Goal: Information Seeking & Learning: Learn about a topic

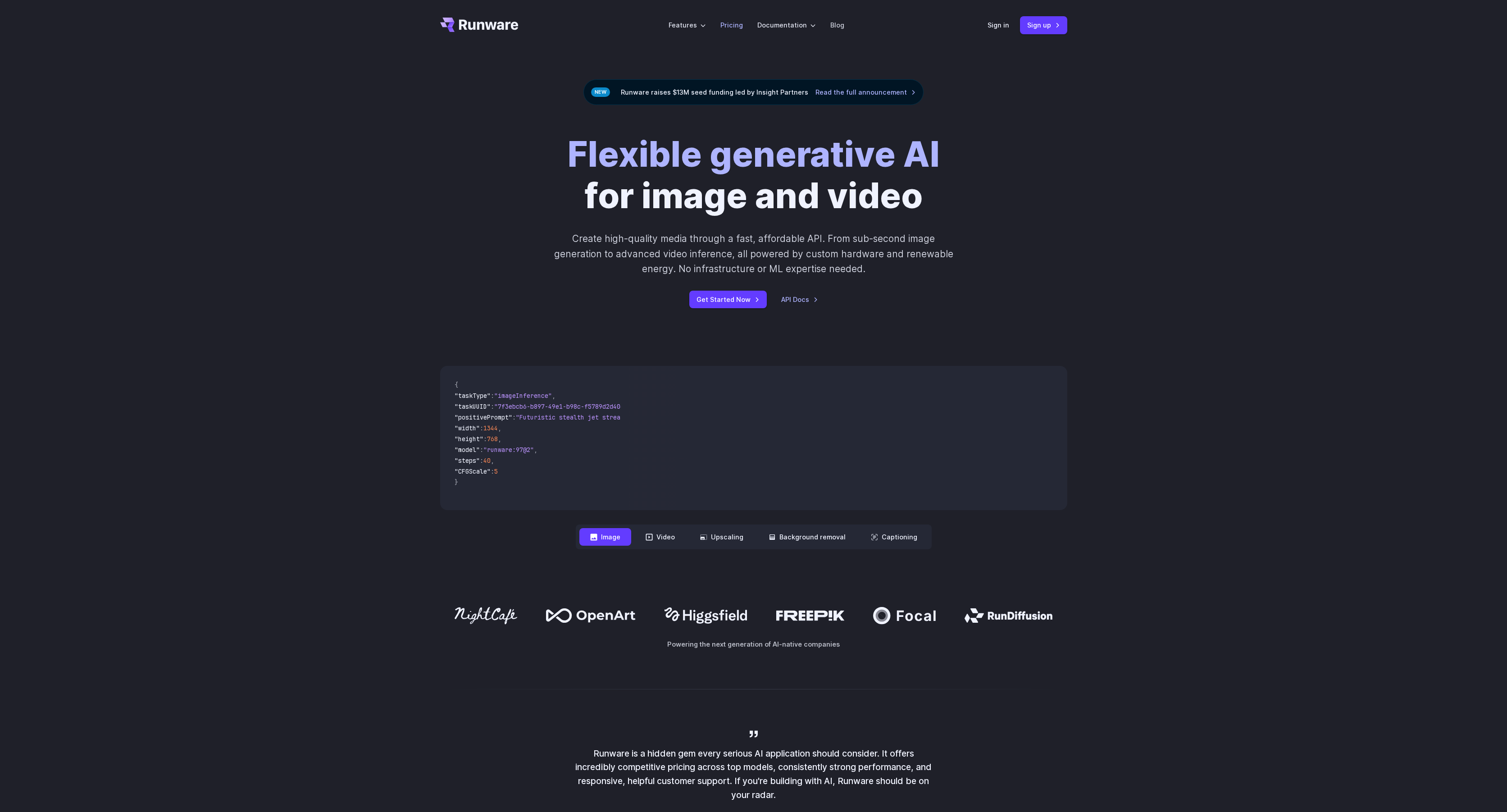
click at [739, 21] on link "Pricing" at bounding box center [732, 25] width 22 height 11
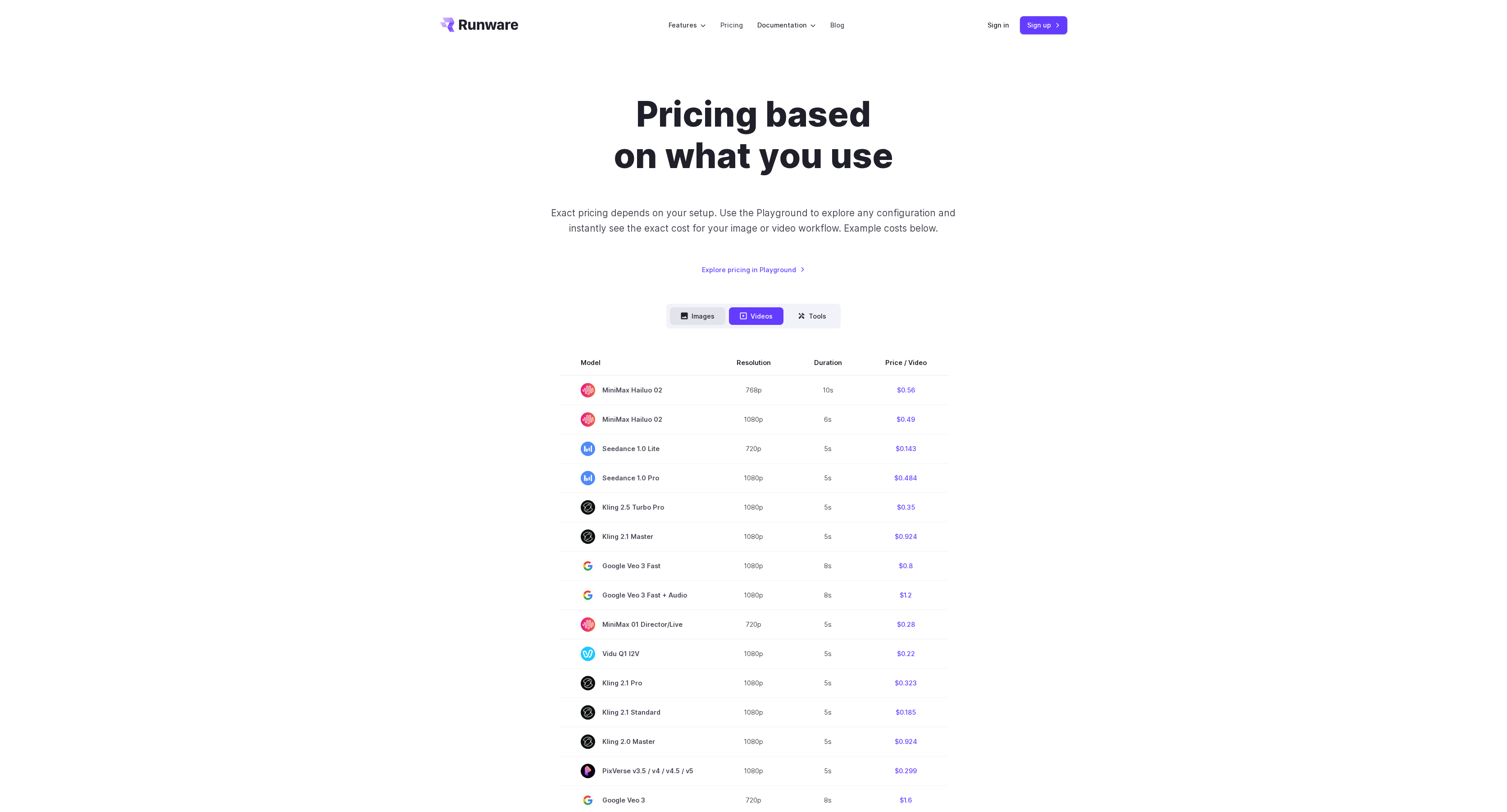
click at [712, 314] on button "Images" at bounding box center [698, 316] width 55 height 18
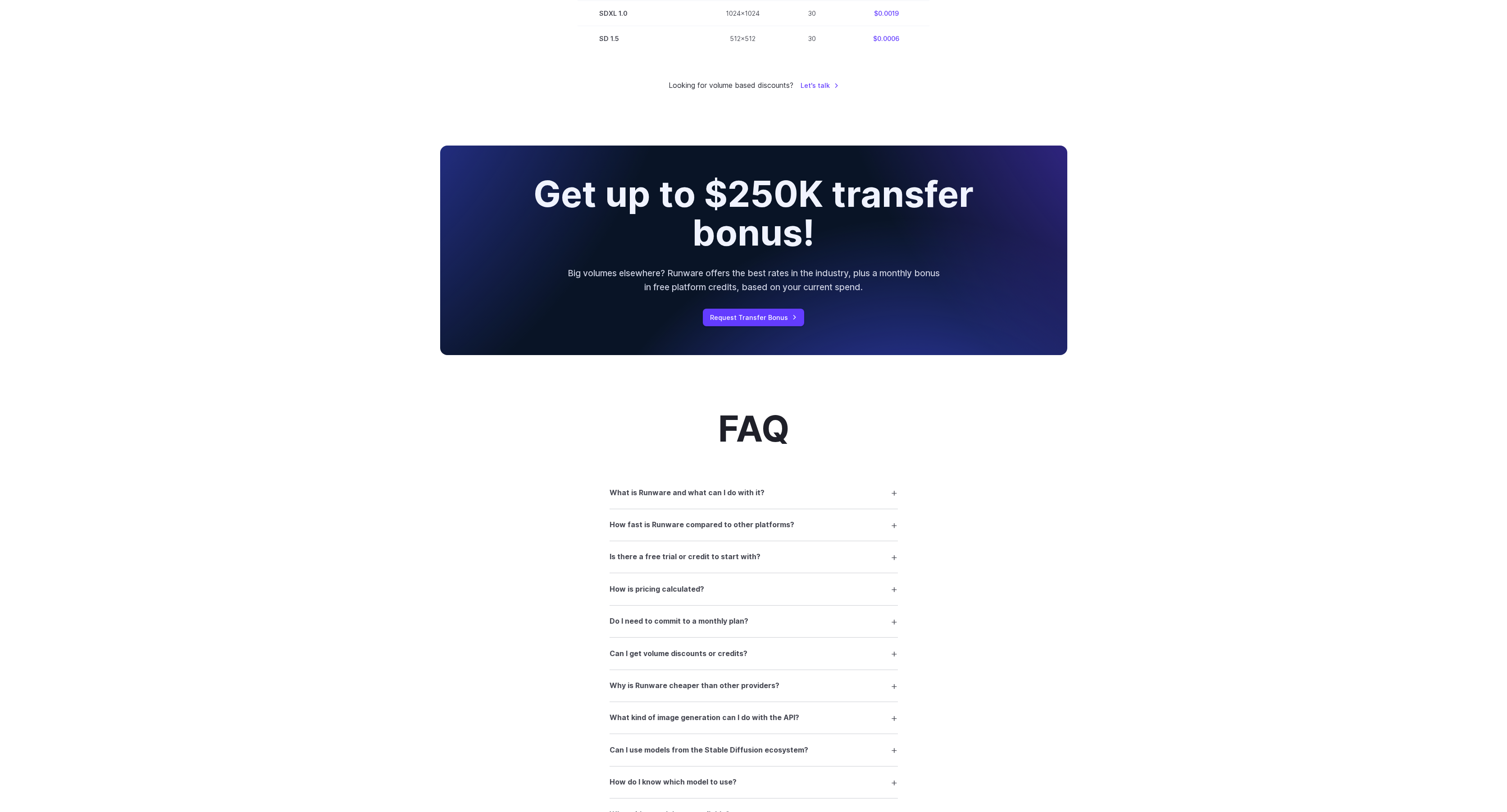
scroll to position [844, 0]
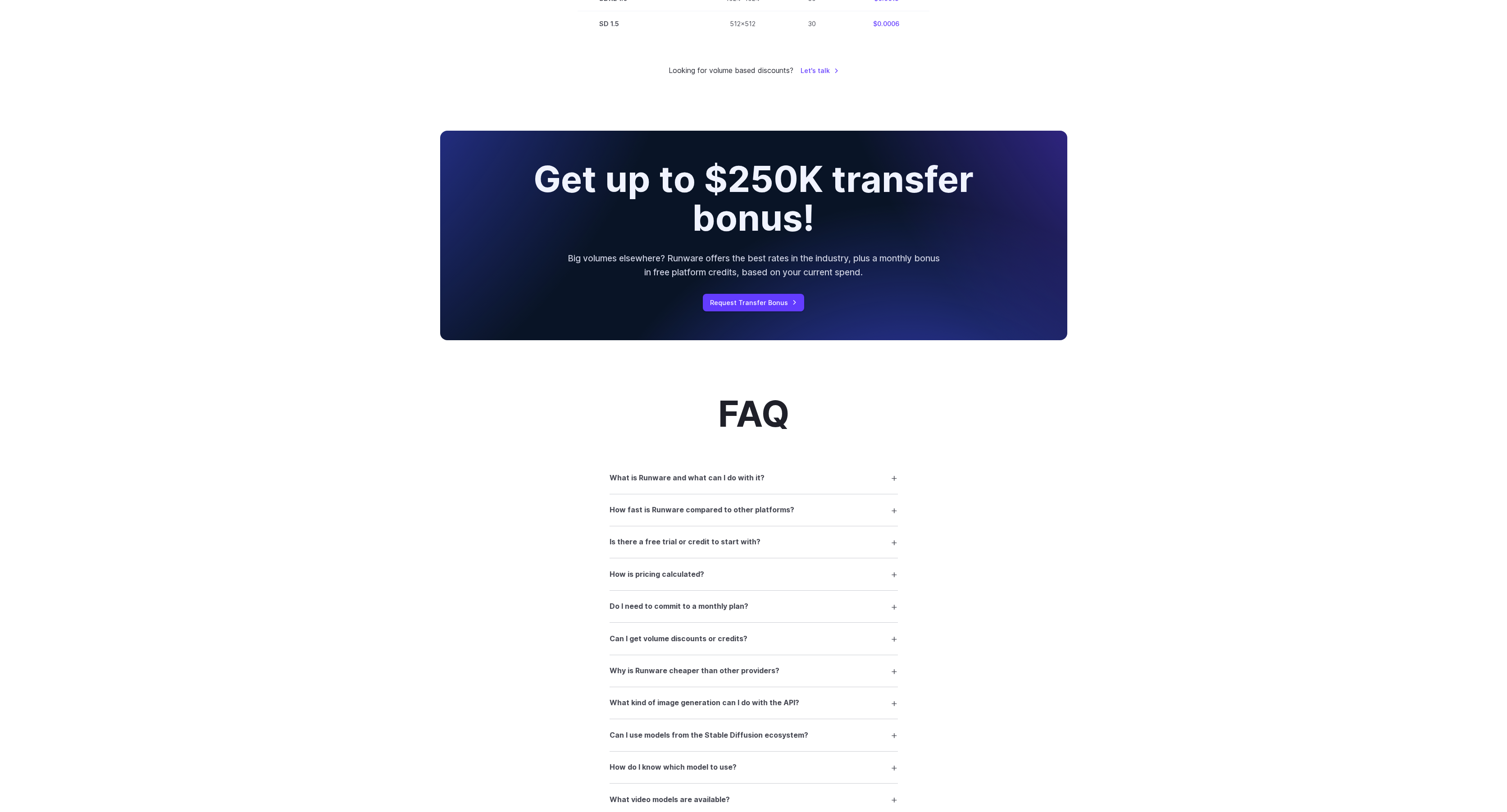
click at [766, 485] on summary "What is Runware and what can I do with it?" at bounding box center [754, 477] width 289 height 17
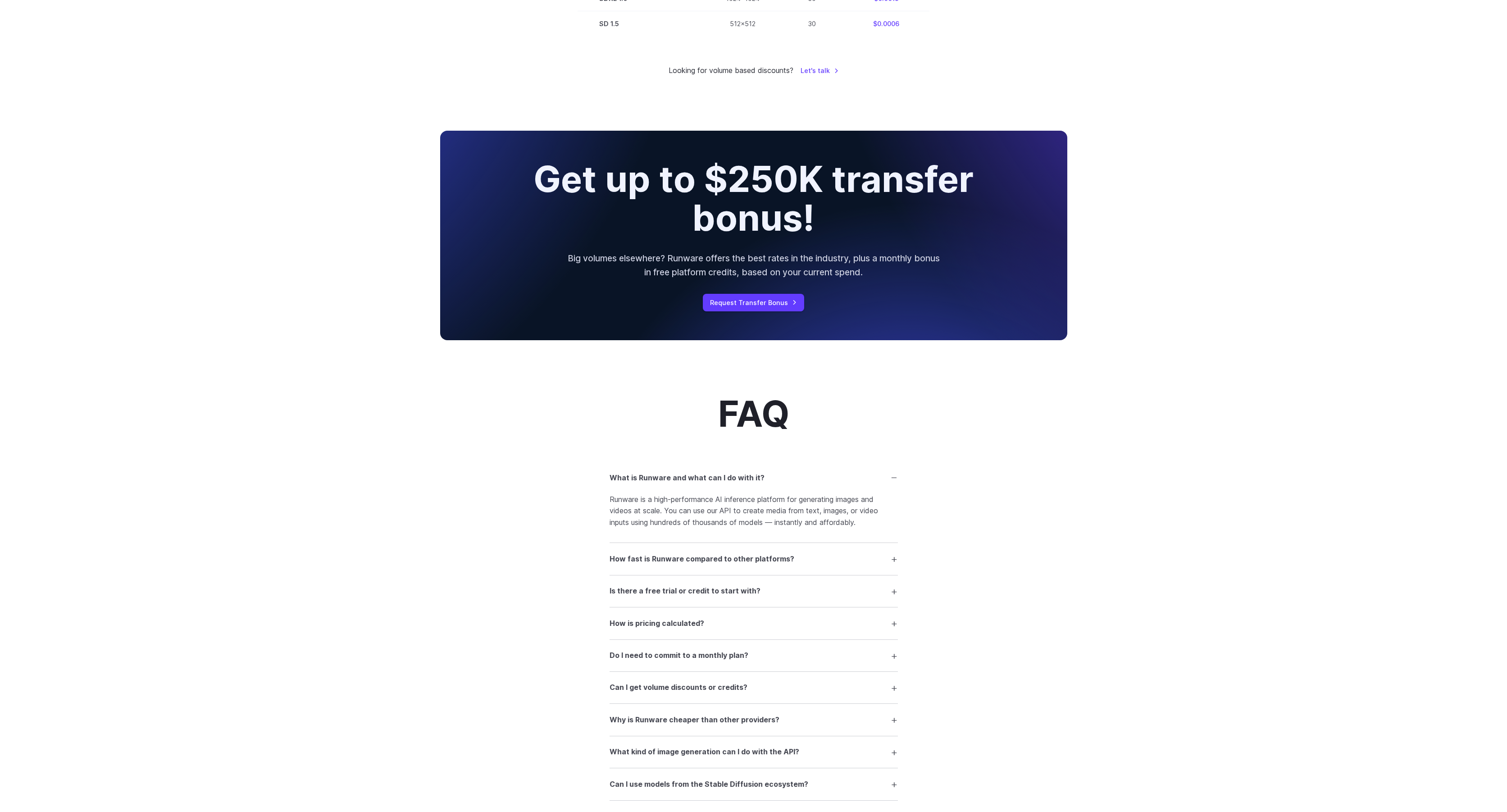
click at [766, 485] on summary "What is Runware and what can I do with it?" at bounding box center [754, 477] width 289 height 17
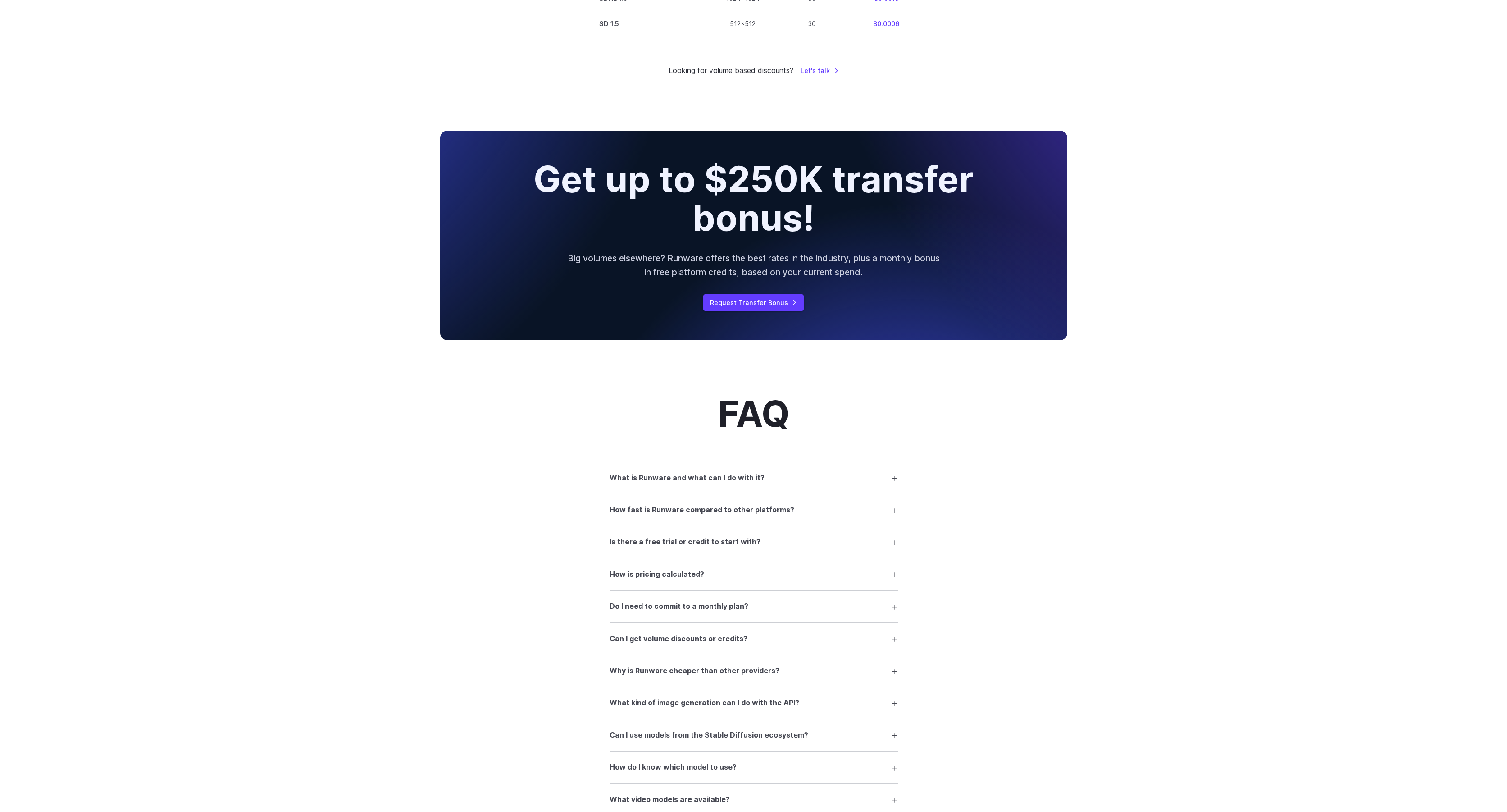
click at [746, 516] on h3 "How fast is Runware compared to other platforms?" at bounding box center [702, 510] width 185 height 12
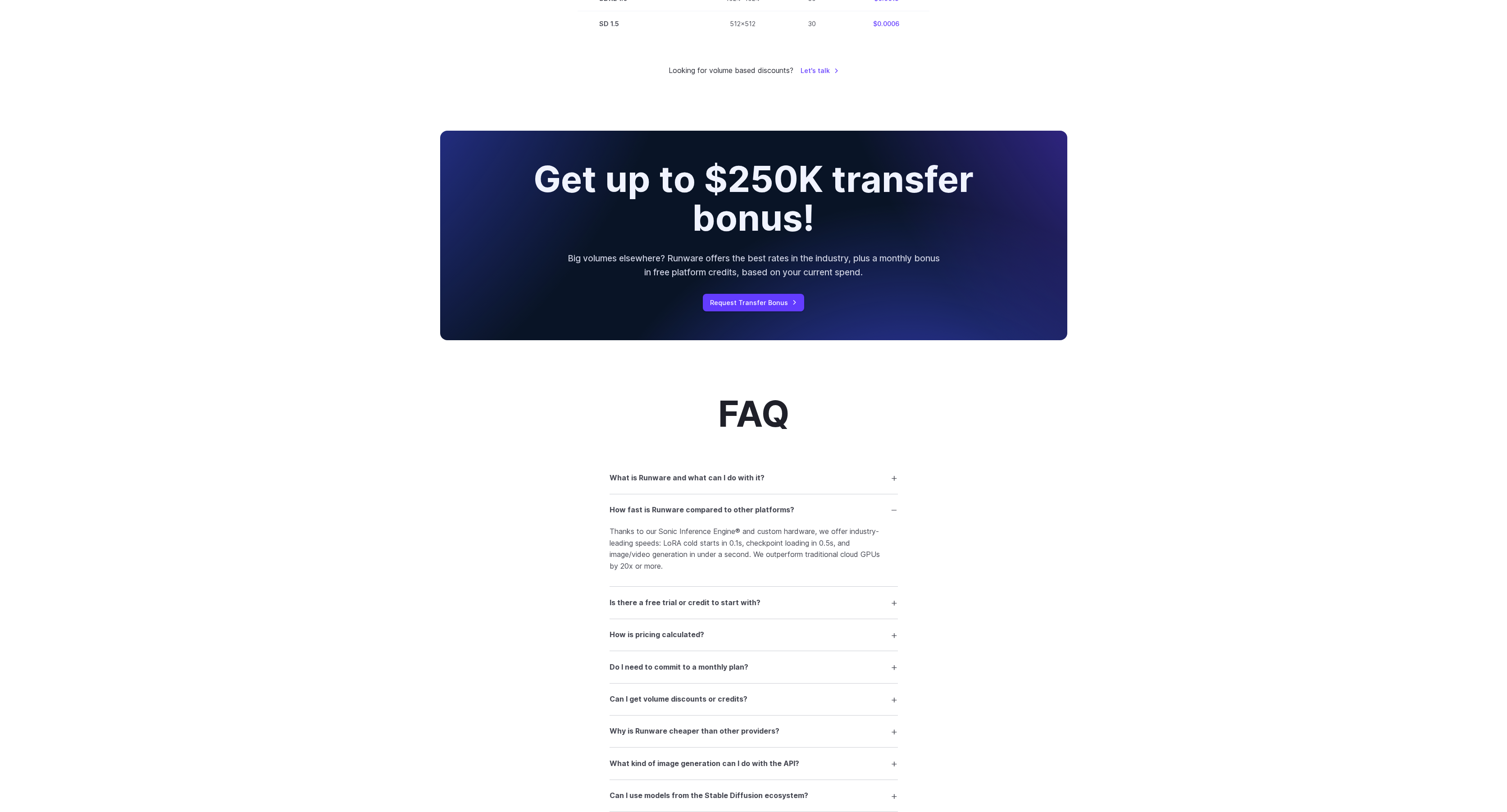
click at [746, 516] on h3 "How fast is Runware compared to other platforms?" at bounding box center [702, 510] width 185 height 12
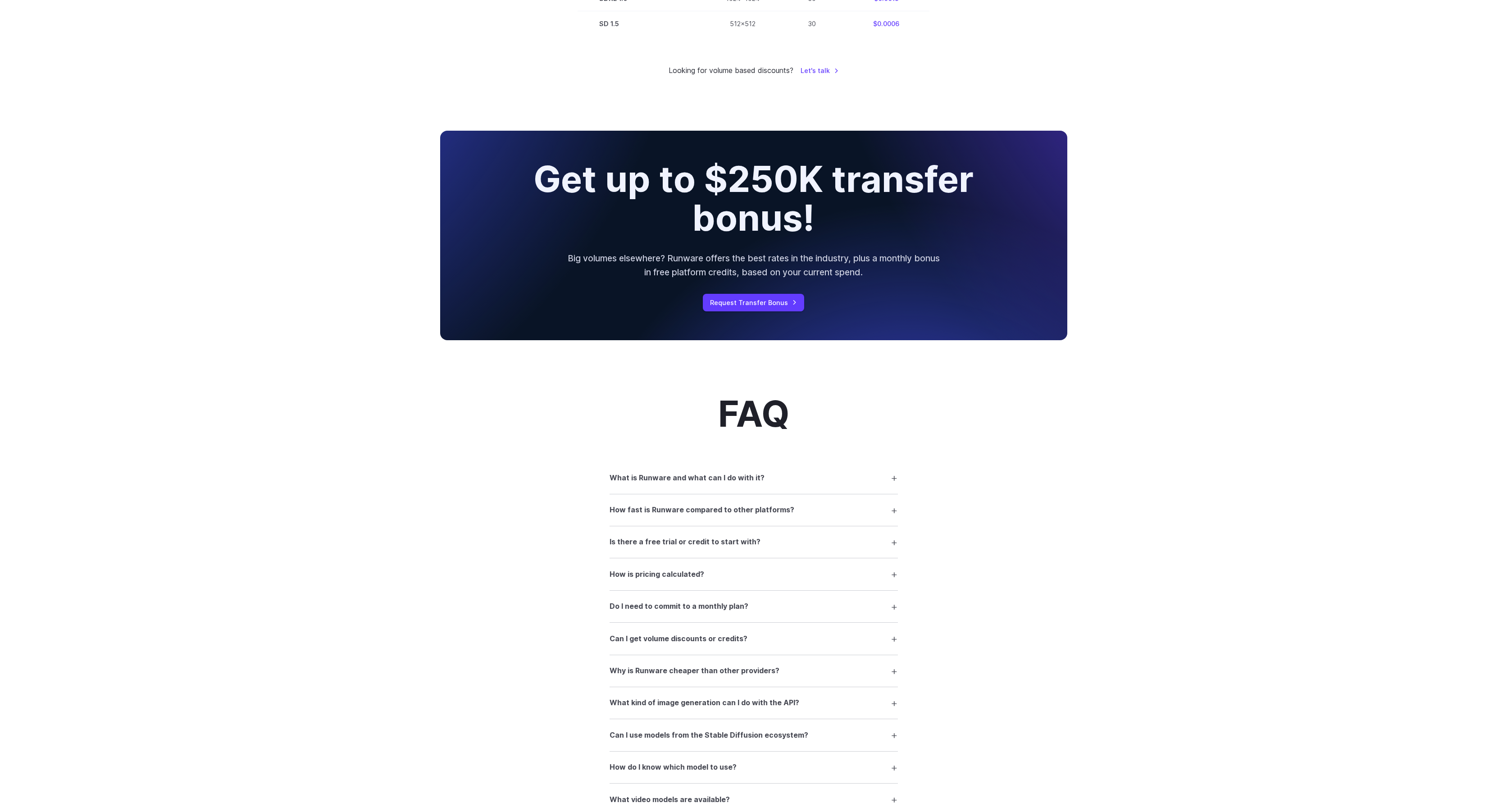
click at [727, 548] on h3 "Is there a free trial or credit to start with?" at bounding box center [685, 542] width 151 height 12
click at [712, 575] on summary "How is pricing calculated?" at bounding box center [754, 574] width 289 height 17
click at [769, 615] on summary "Do I need to commit to a monthly plan?" at bounding box center [754, 606] width 289 height 17
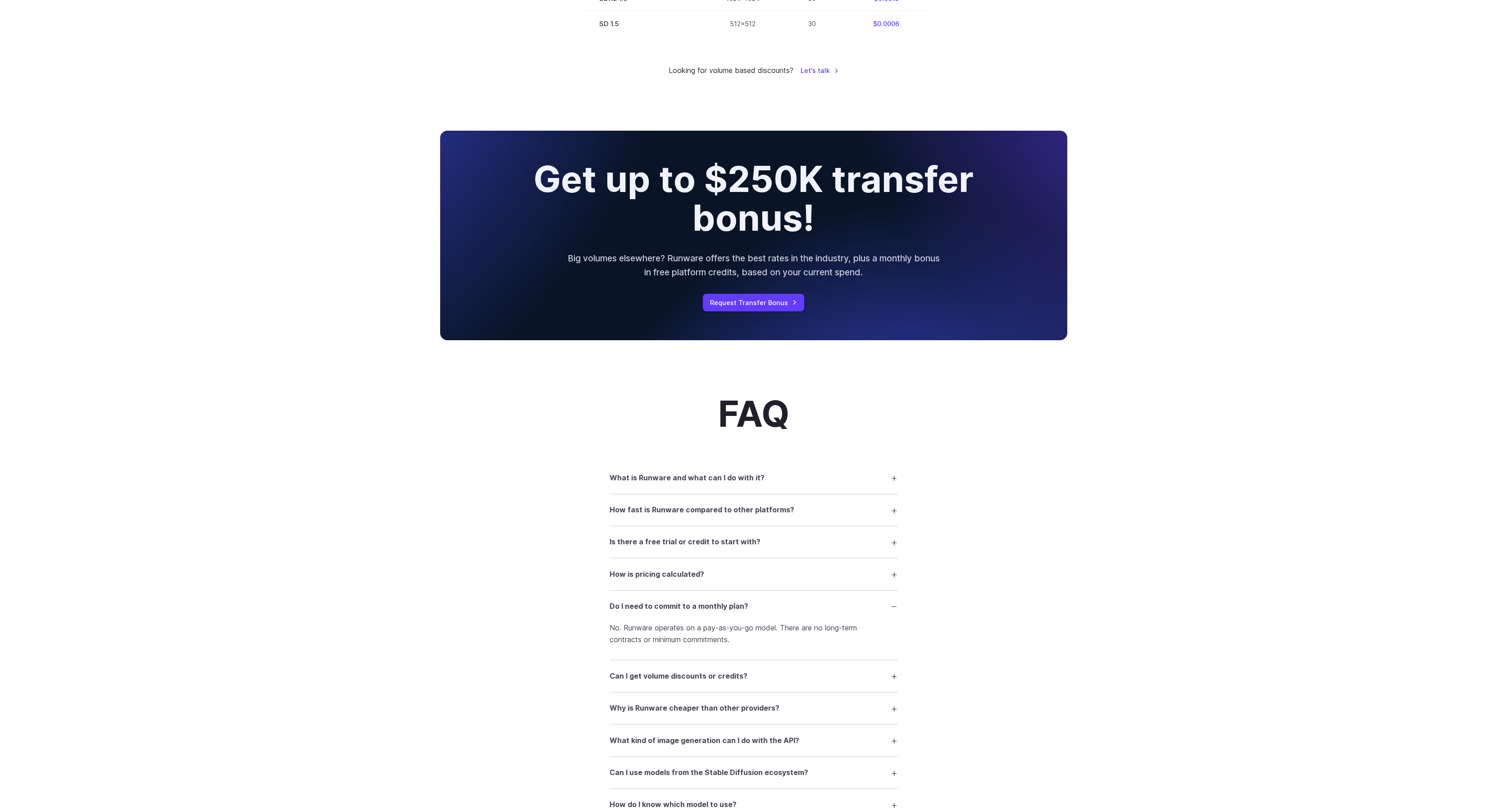
click at [769, 615] on summary "Do I need to commit to a monthly plan?" at bounding box center [754, 606] width 289 height 17
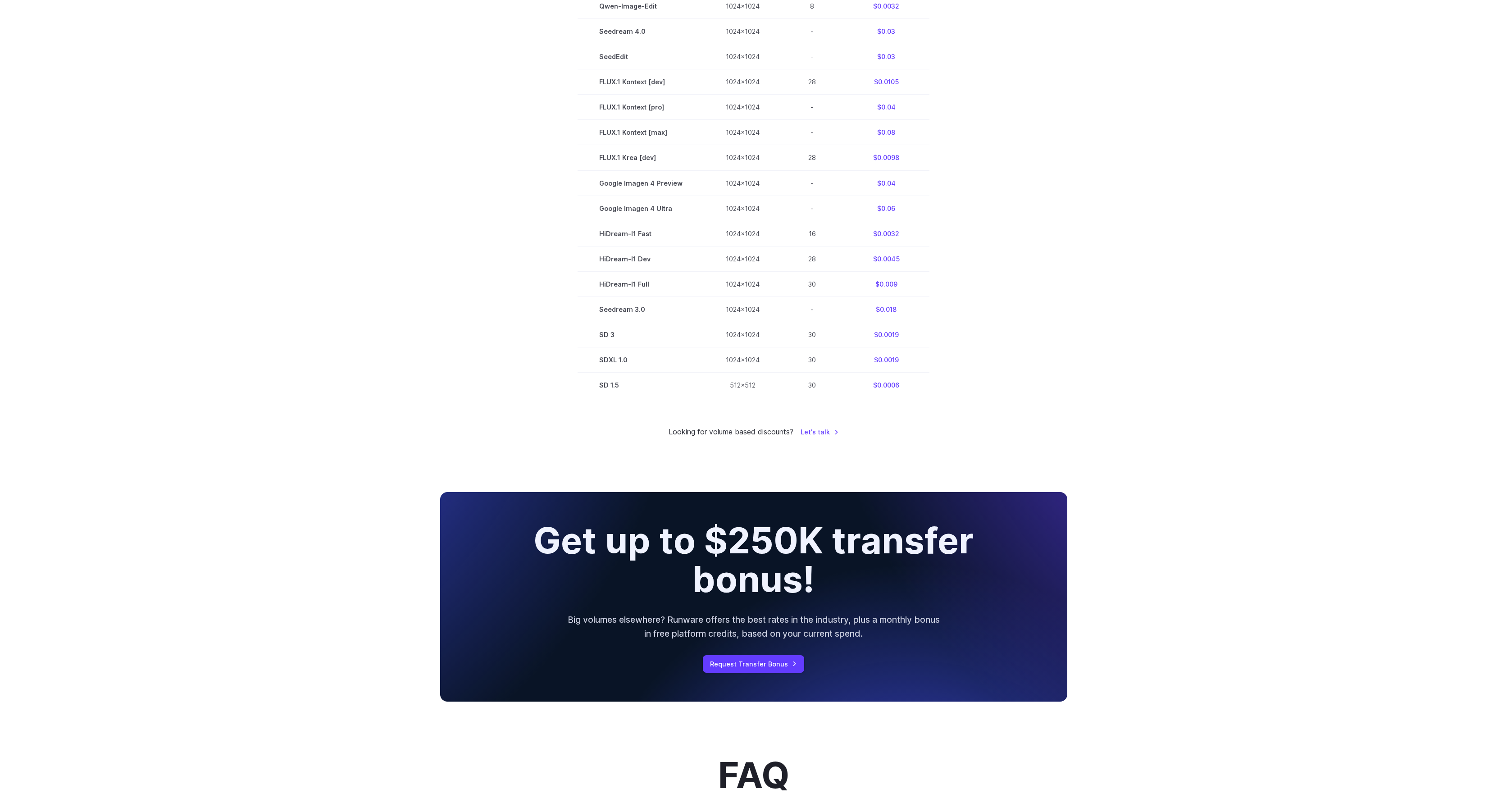
scroll to position [181, 0]
